Goal: Find specific page/section: Find specific page/section

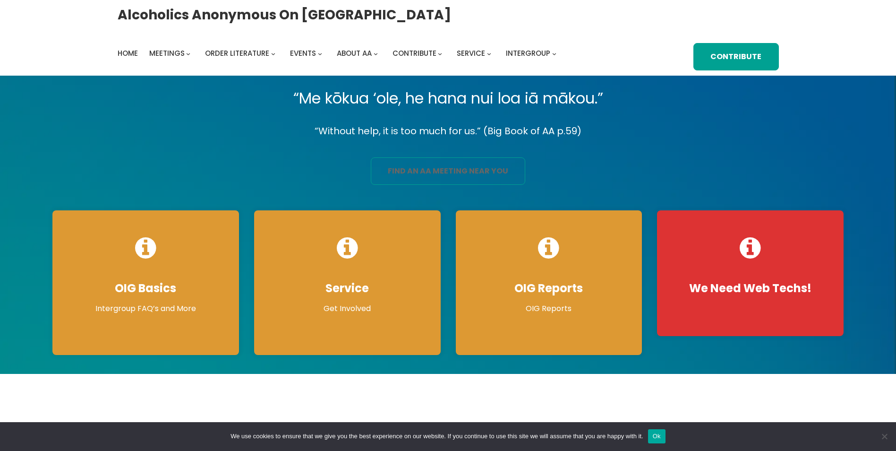
click at [438, 175] on link "find an aa meeting near you" at bounding box center [448, 170] width 154 height 27
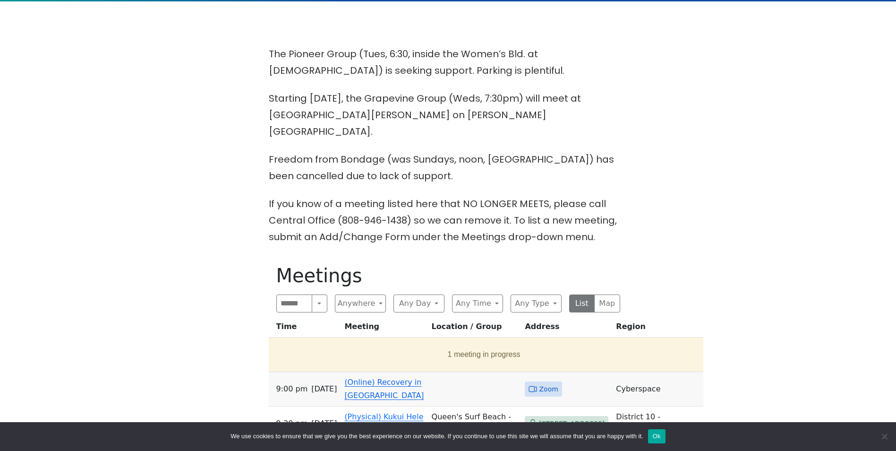
scroll to position [393, 0]
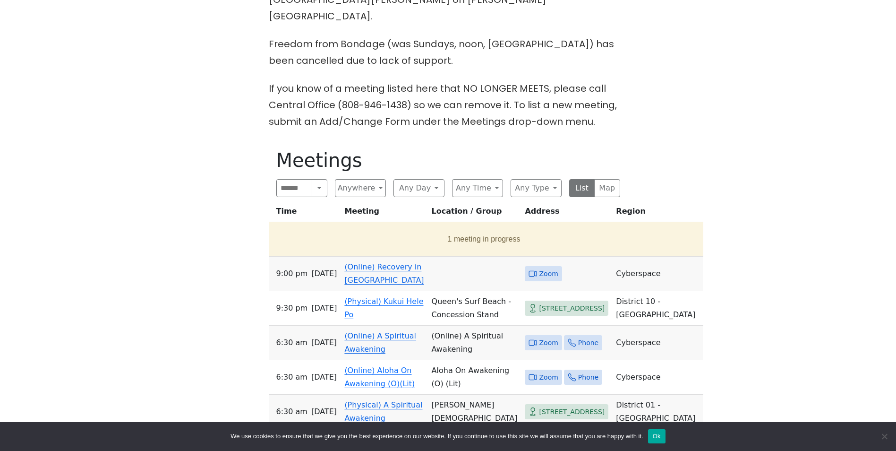
click at [368, 262] on link "(Online) Recovery in [GEOGRAPHIC_DATA]" at bounding box center [383, 273] width 79 height 22
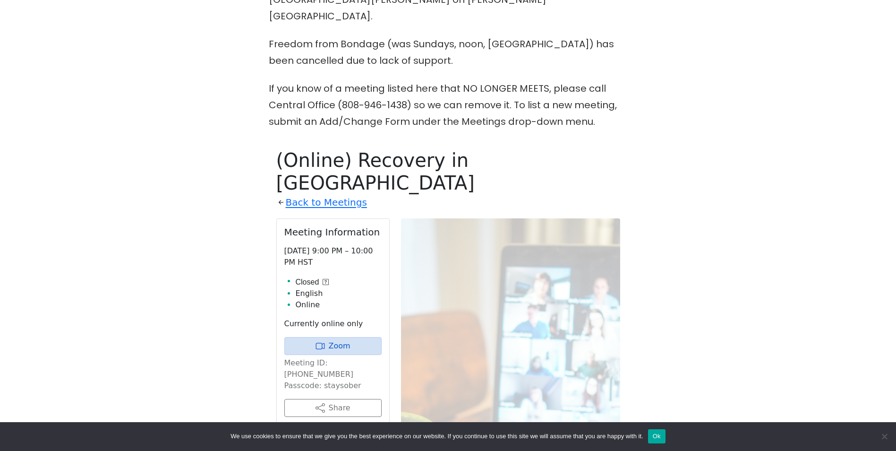
scroll to position [517, 0]
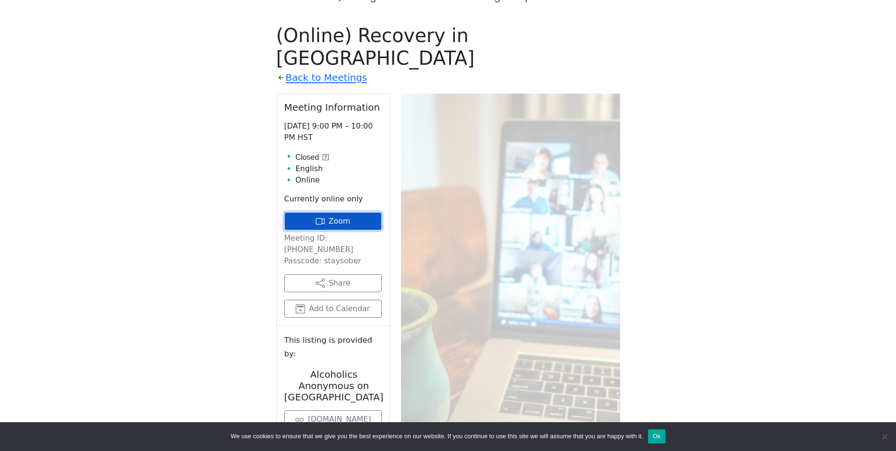
click at [343, 212] on link "Zoom" at bounding box center [332, 221] width 97 height 18
